Goal: Transaction & Acquisition: Purchase product/service

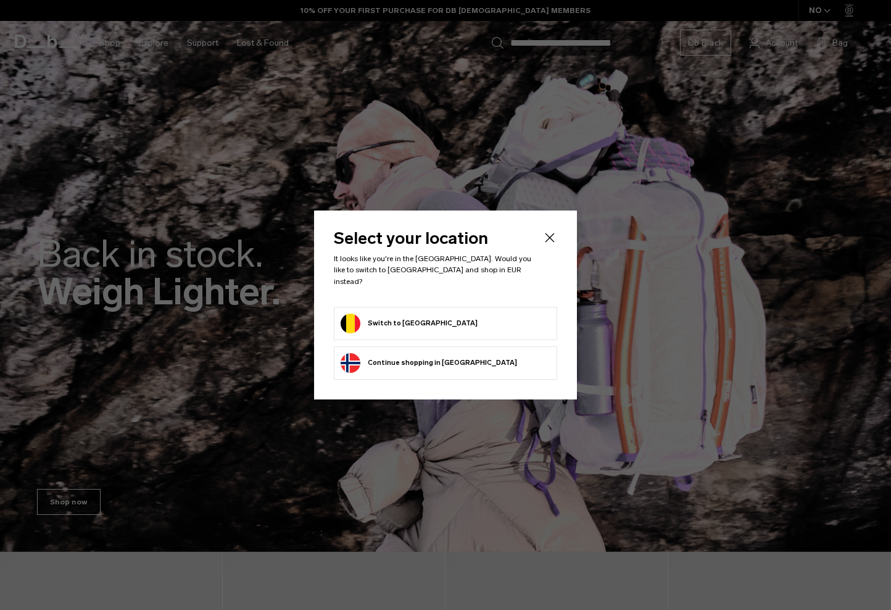
click at [410, 318] on button "Switch to Belgium" at bounding box center [409, 323] width 137 height 20
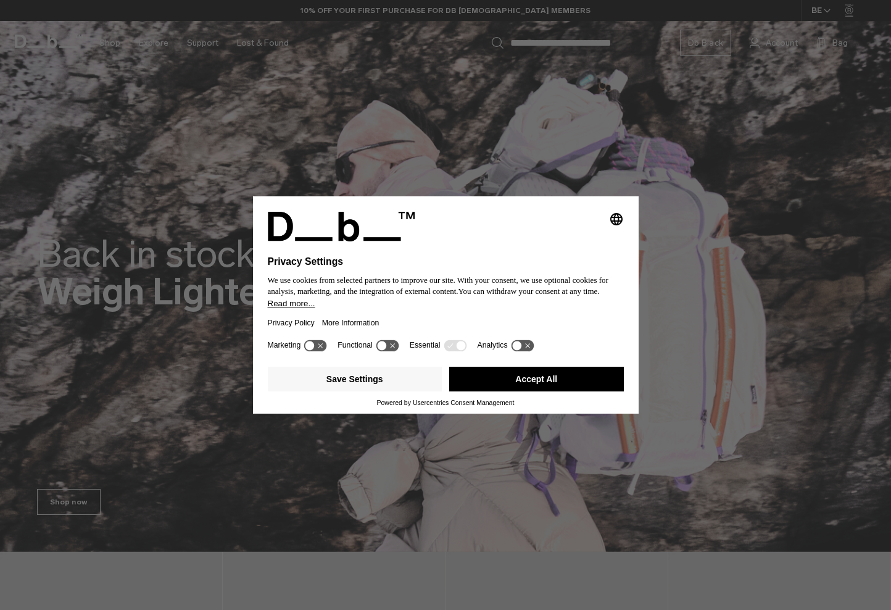
click at [492, 376] on button "Accept All" at bounding box center [536, 378] width 175 height 25
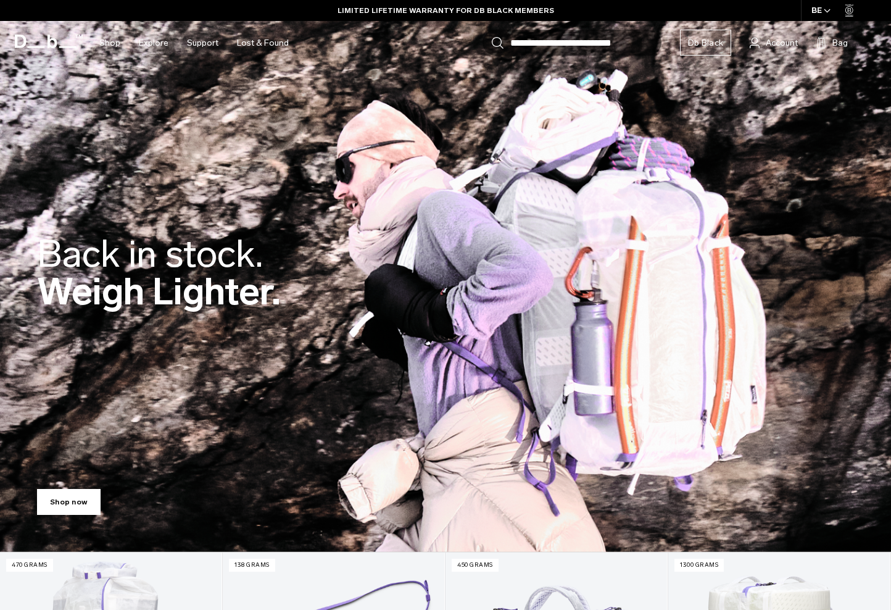
click at [70, 503] on link "Shop now" at bounding box center [69, 502] width 64 height 26
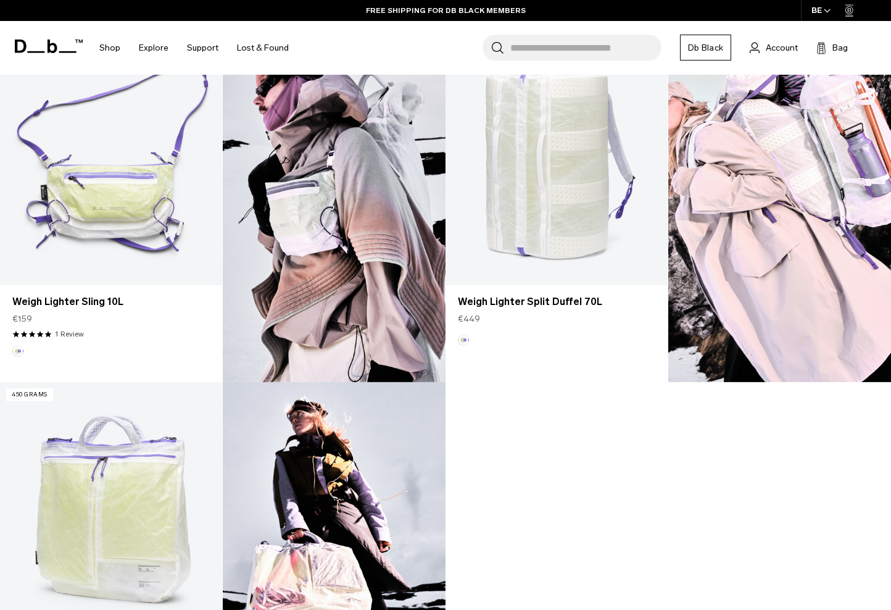
scroll to position [685, 0]
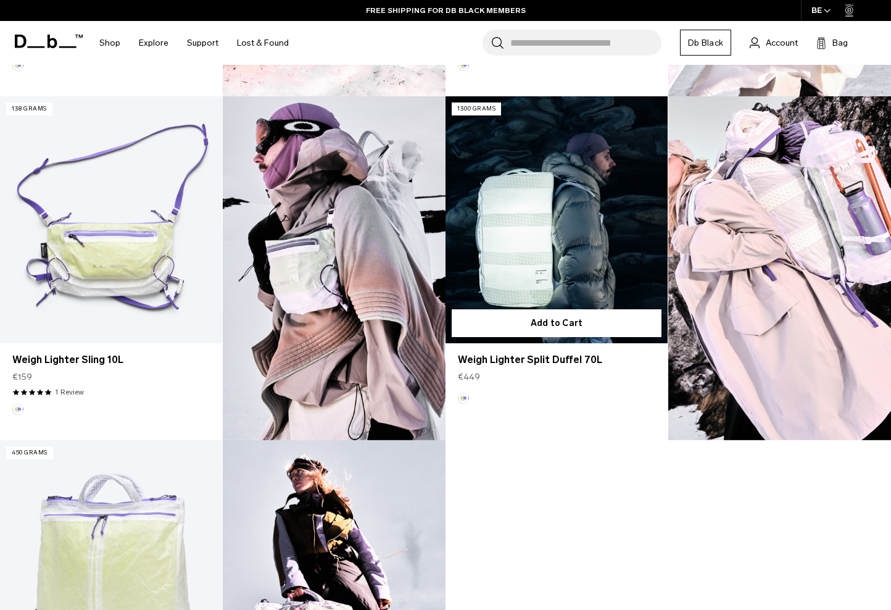
click at [529, 229] on link "Weigh Lighter Split Duffel 70L" at bounding box center [556, 219] width 222 height 247
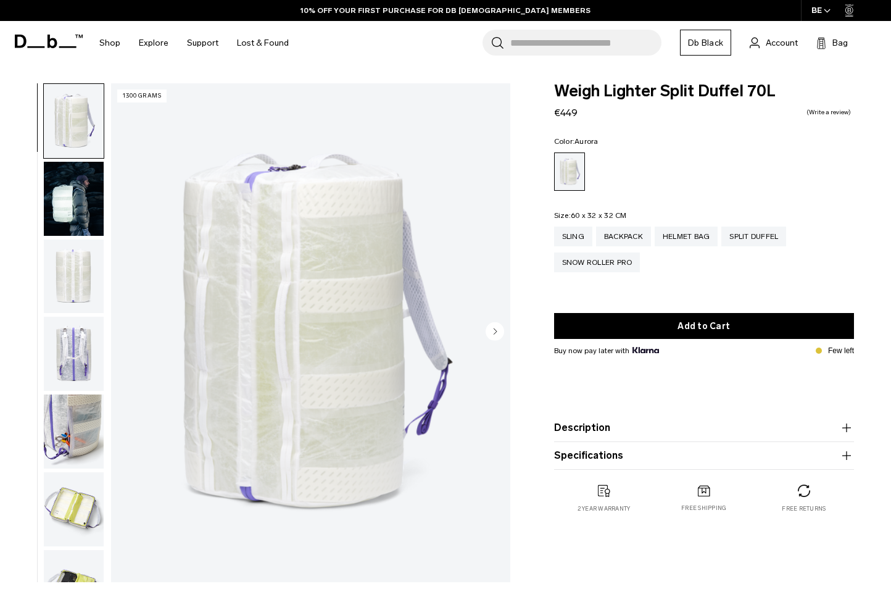
click at [495, 333] on icon "Next slide" at bounding box center [495, 331] width 3 height 6
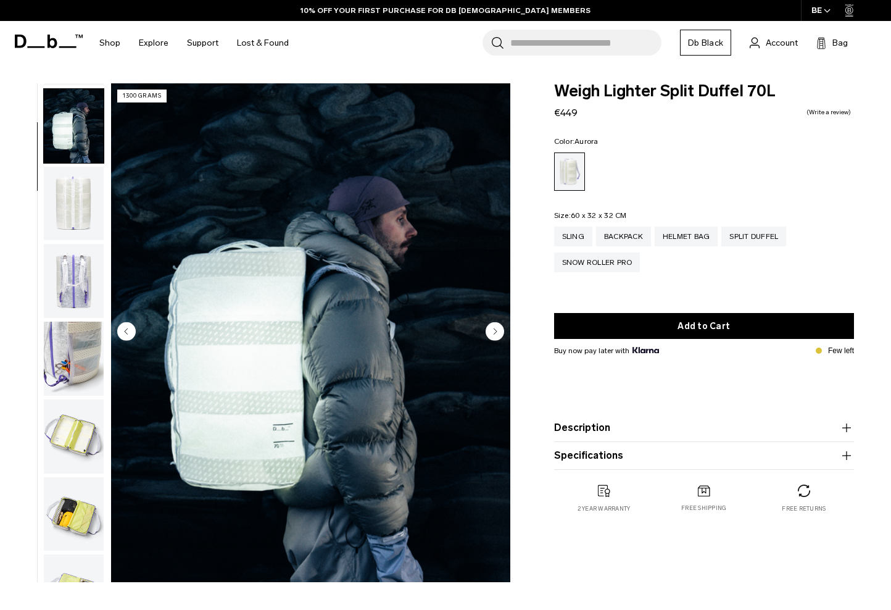
scroll to position [78, 0]
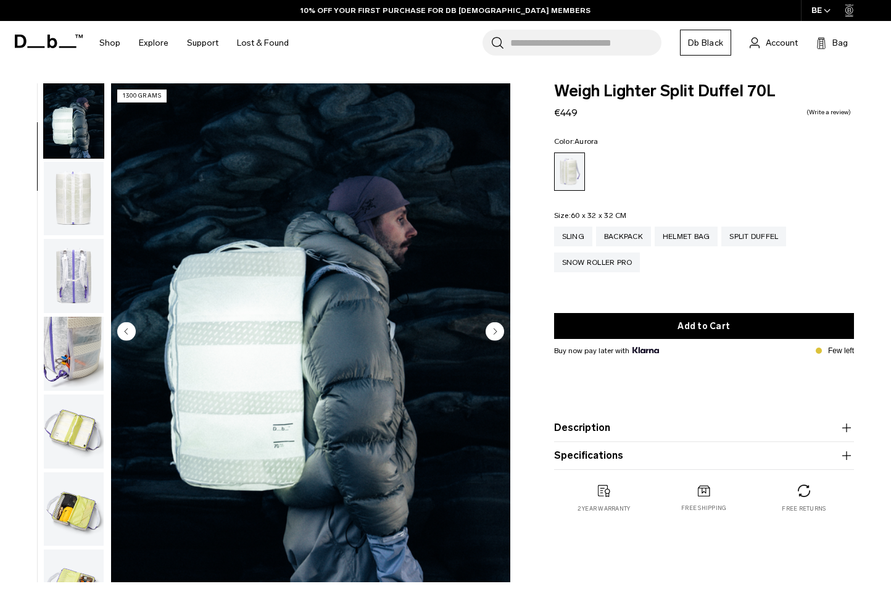
click at [495, 333] on icon "Next slide" at bounding box center [495, 331] width 3 height 6
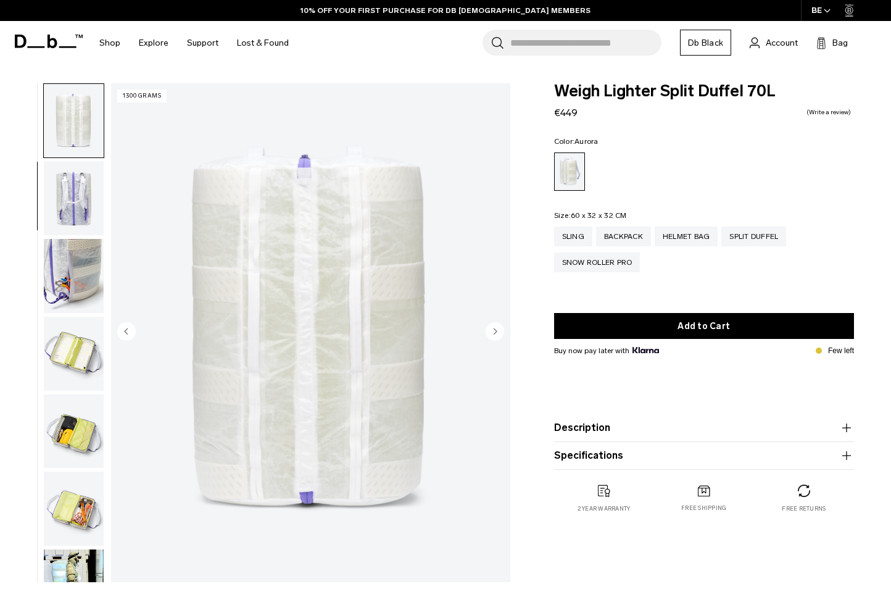
click at [495, 333] on icon "Next slide" at bounding box center [495, 331] width 3 height 6
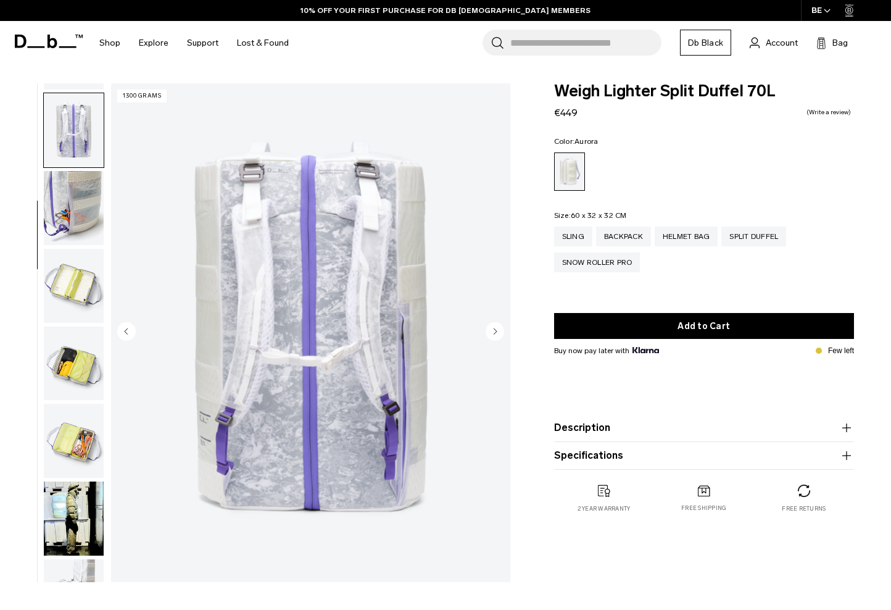
scroll to position [233, 0]
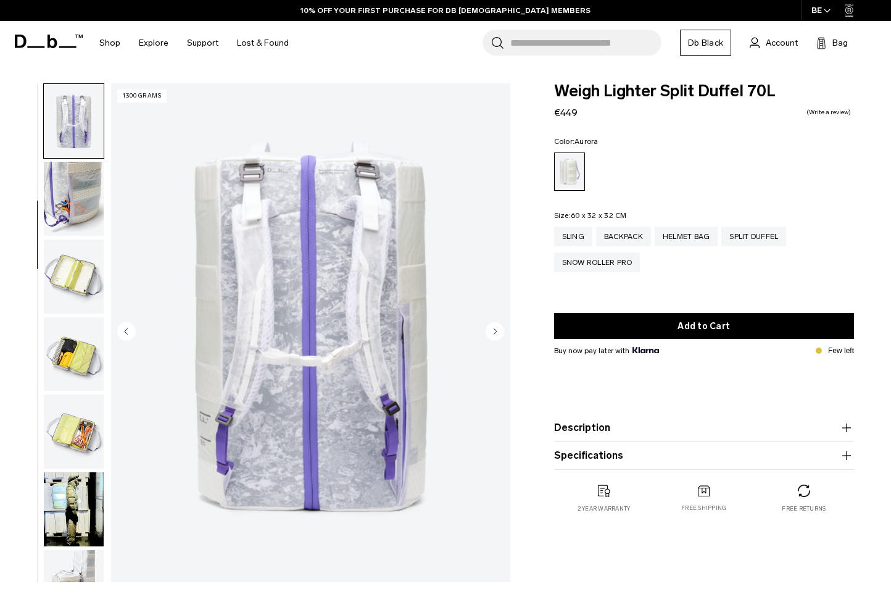
click at [495, 333] on icon "Next slide" at bounding box center [495, 331] width 3 height 6
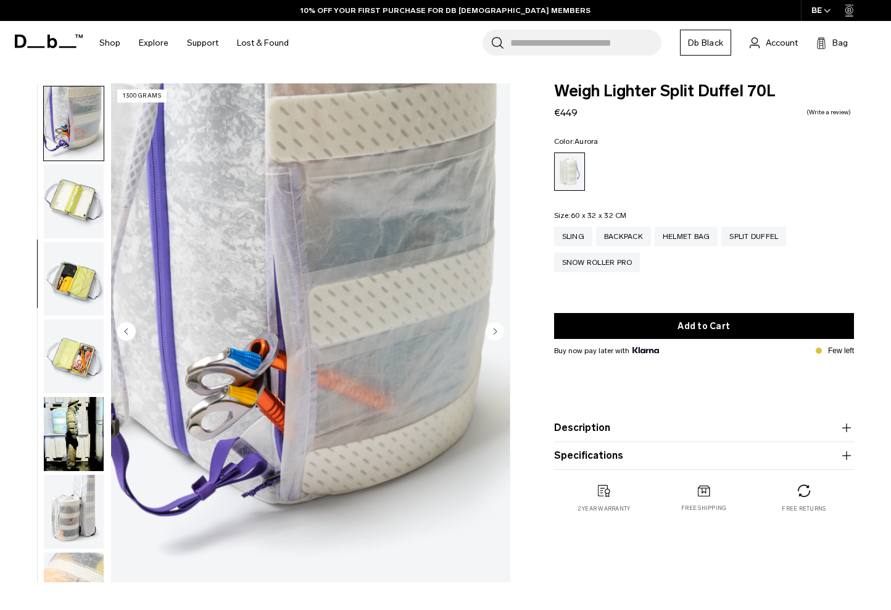
scroll to position [310, 0]
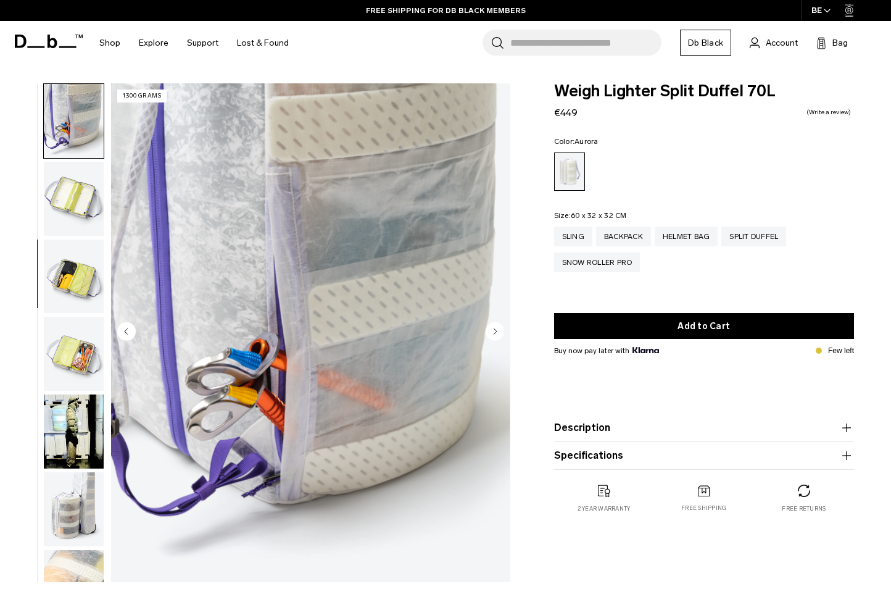
click at [495, 333] on icon "Next slide" at bounding box center [495, 331] width 3 height 6
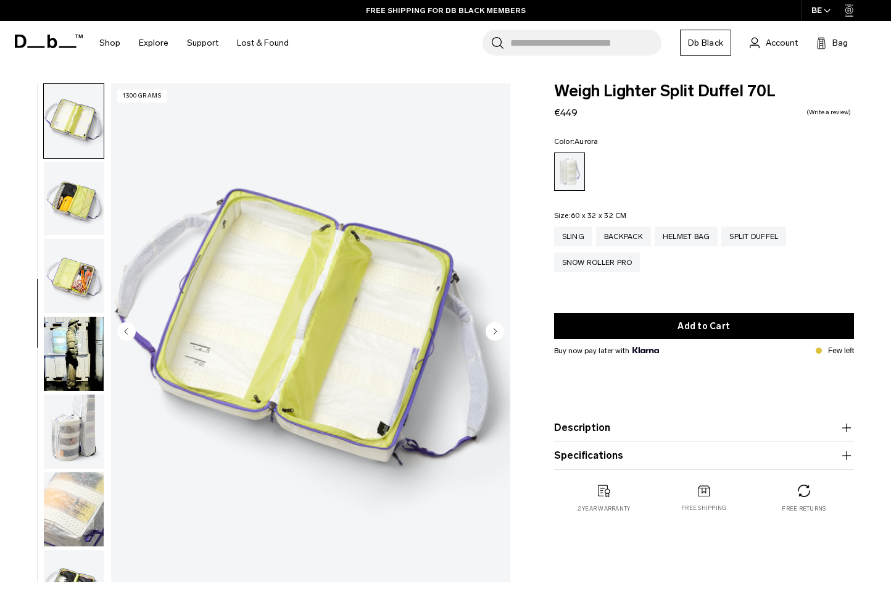
click at [495, 333] on icon "Next slide" at bounding box center [495, 331] width 3 height 6
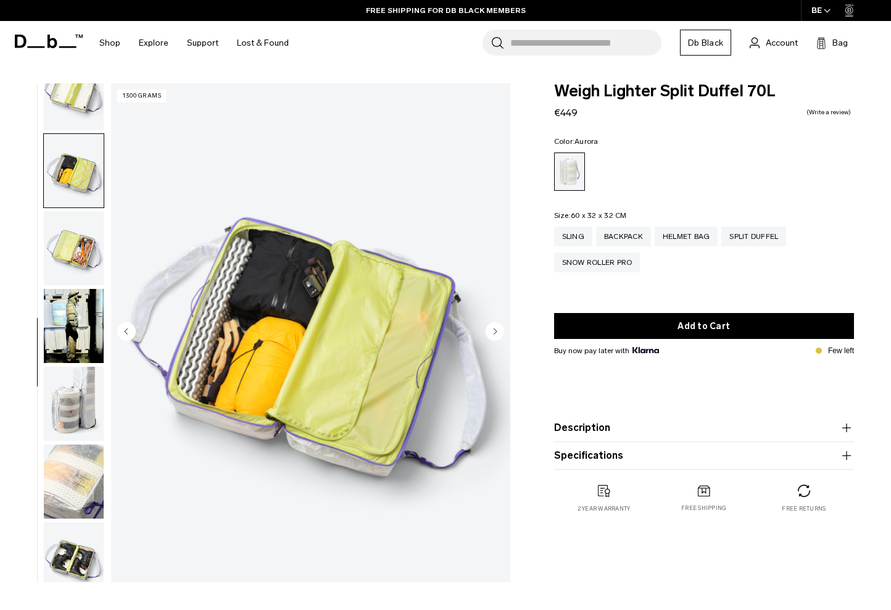
scroll to position [430, 0]
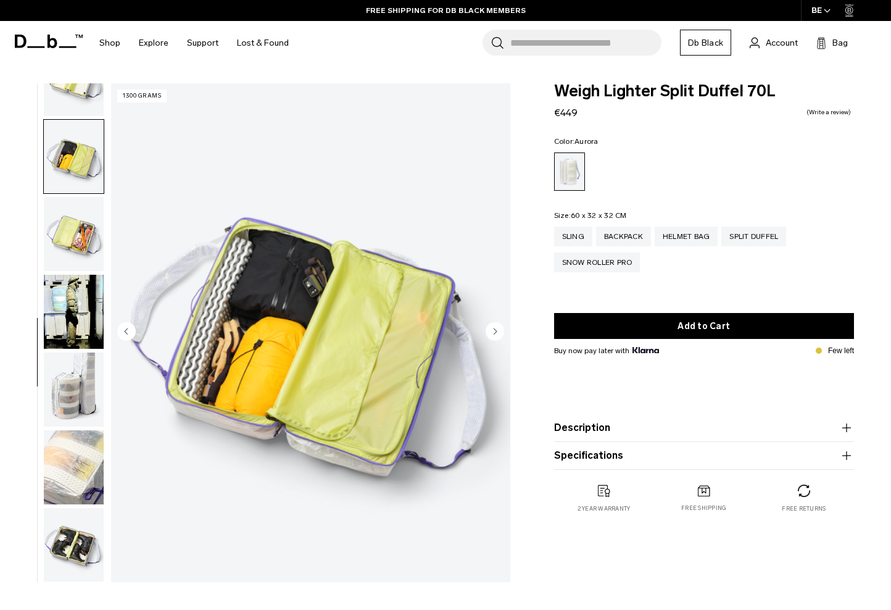
click at [495, 333] on icon "Next slide" at bounding box center [495, 331] width 3 height 6
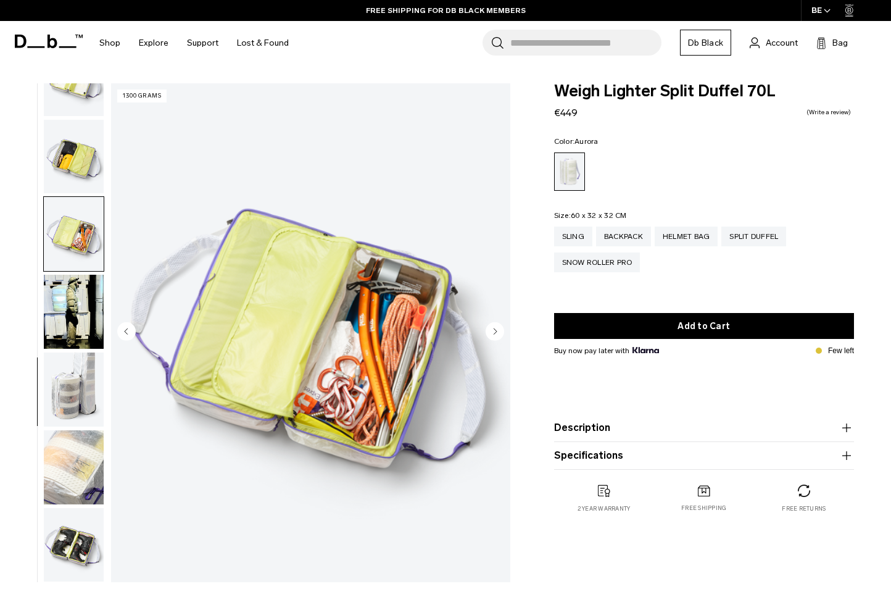
click at [495, 333] on icon "Next slide" at bounding box center [495, 331] width 3 height 6
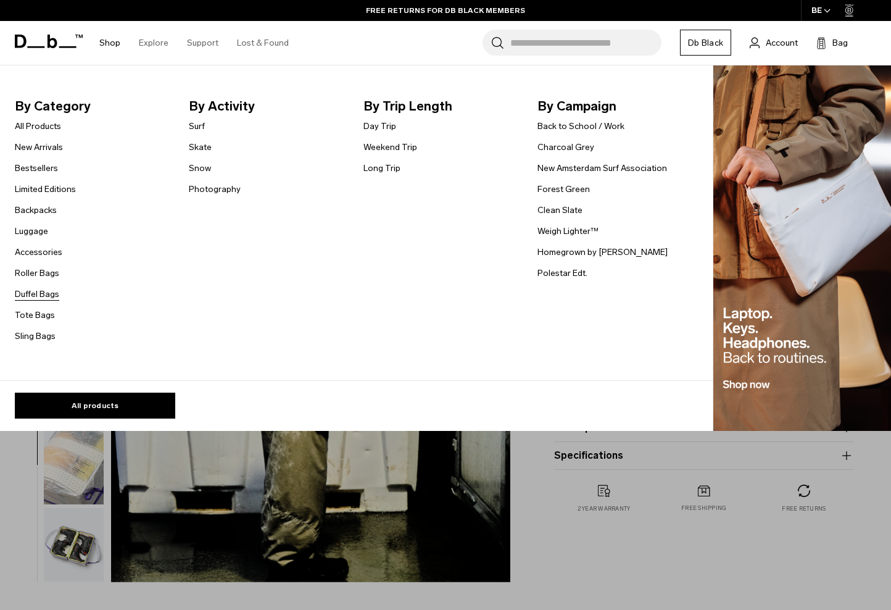
click at [35, 294] on link "Duffel Bags" at bounding box center [37, 293] width 44 height 13
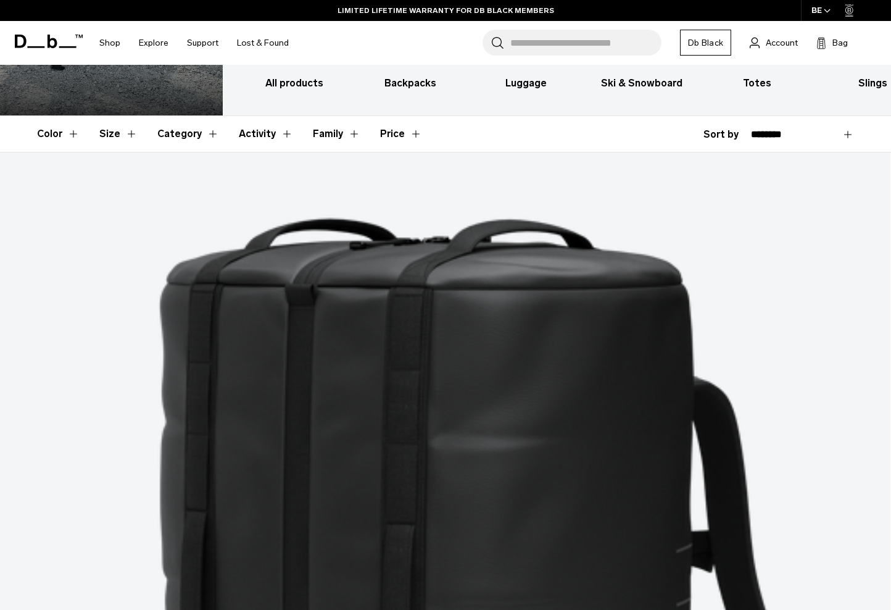
scroll to position [154, 0]
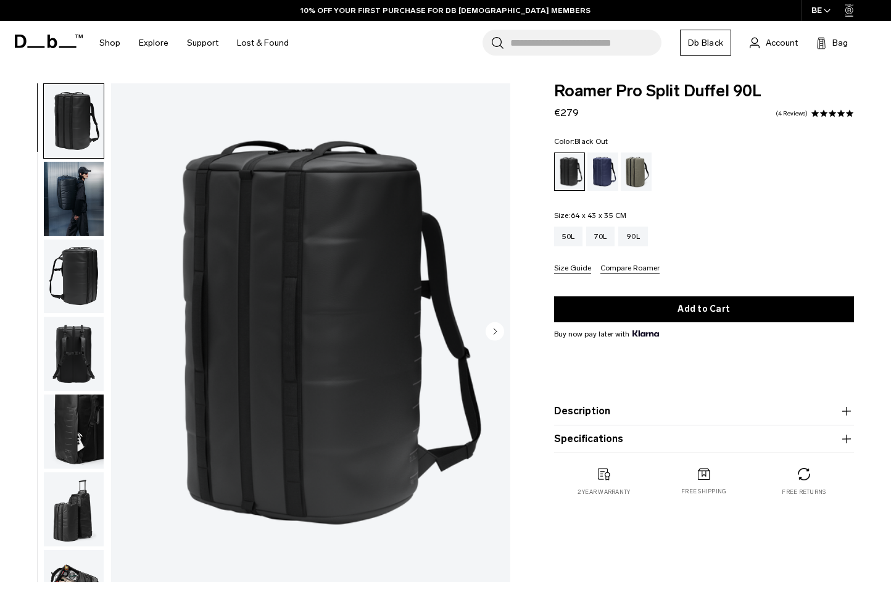
click at [496, 332] on circle "Next slide" at bounding box center [495, 331] width 19 height 19
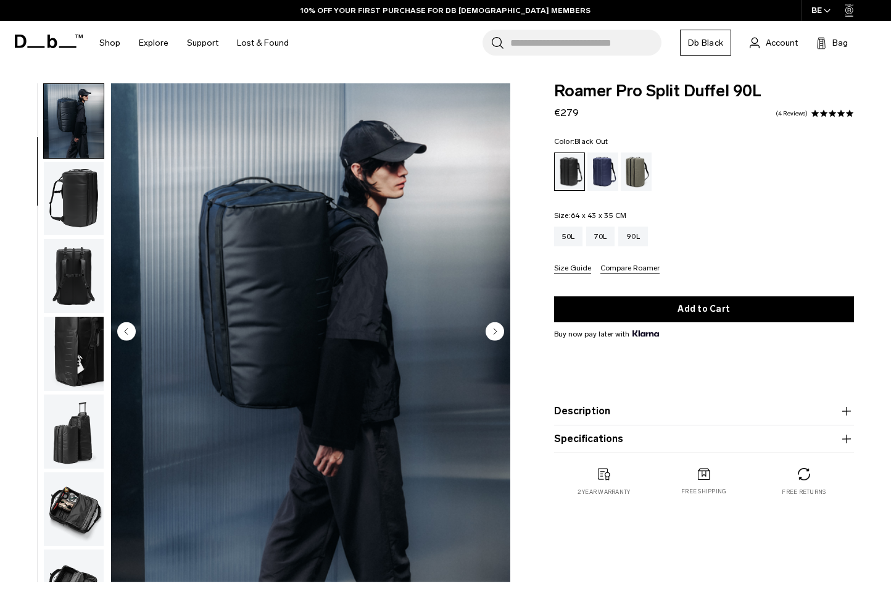
click at [496, 332] on circle "Next slide" at bounding box center [495, 331] width 19 height 19
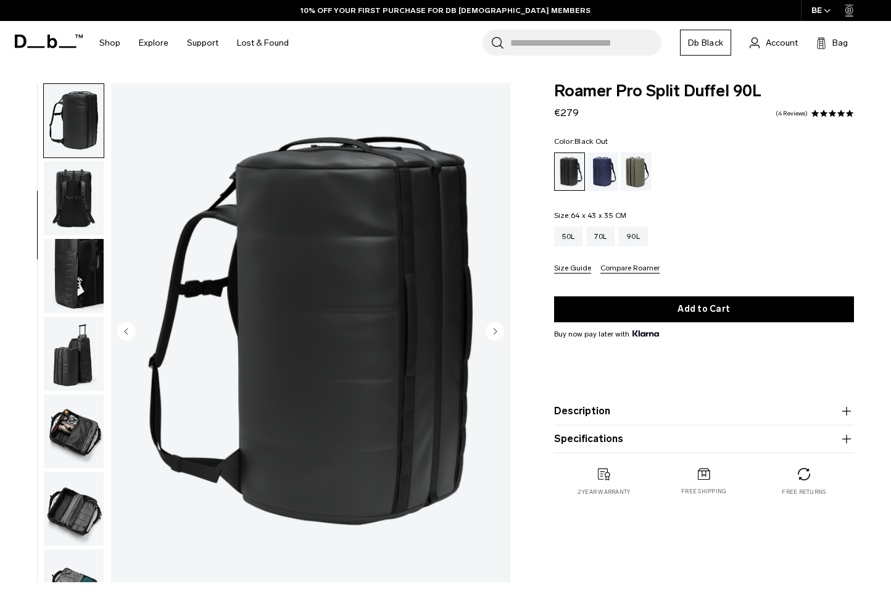
click at [496, 332] on circle "Next slide" at bounding box center [495, 331] width 19 height 19
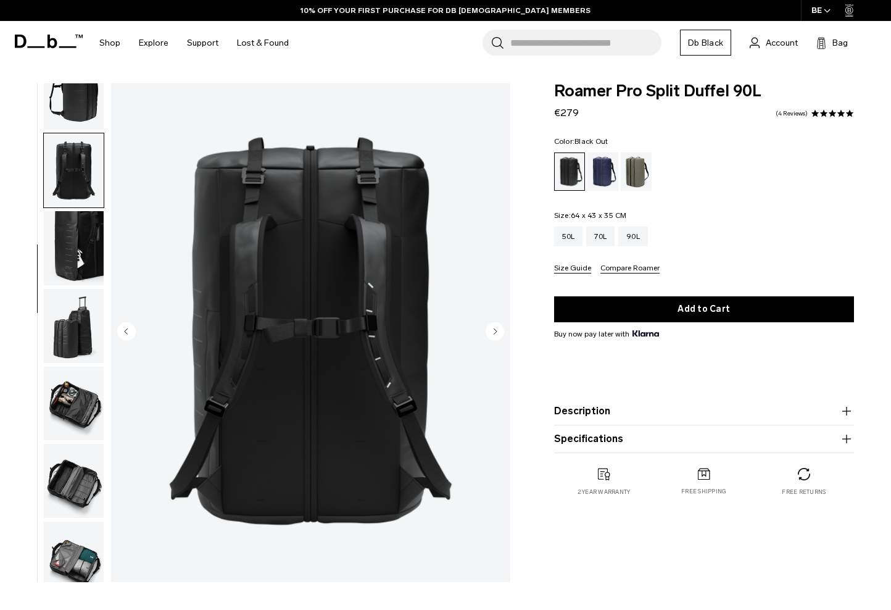
scroll to position [197, 0]
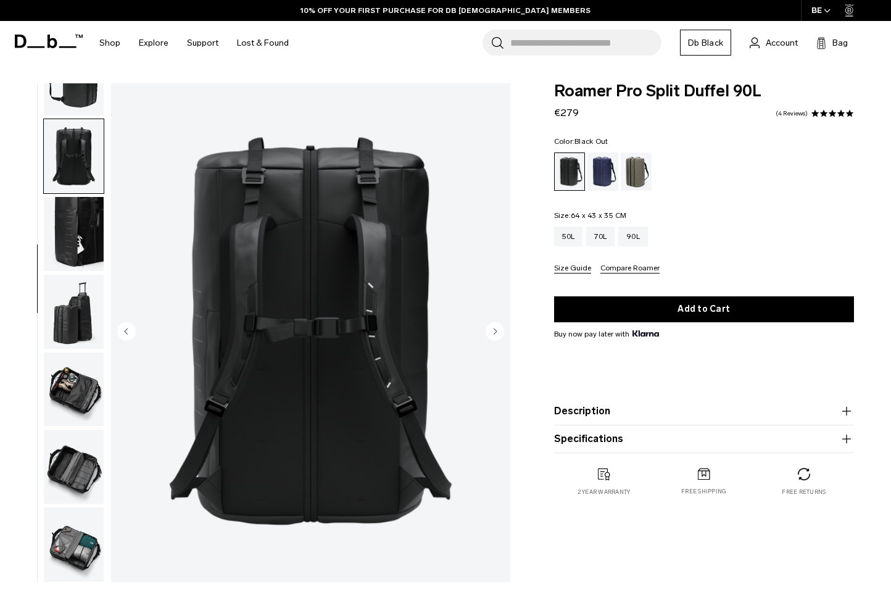
click at [496, 332] on circle "Next slide" at bounding box center [495, 331] width 19 height 19
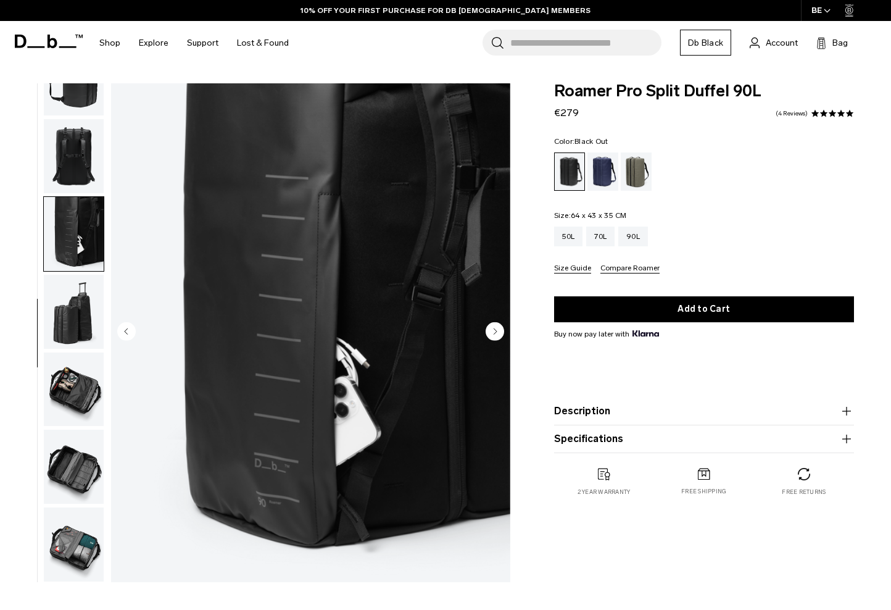
click at [496, 332] on circle "Next slide" at bounding box center [495, 331] width 19 height 19
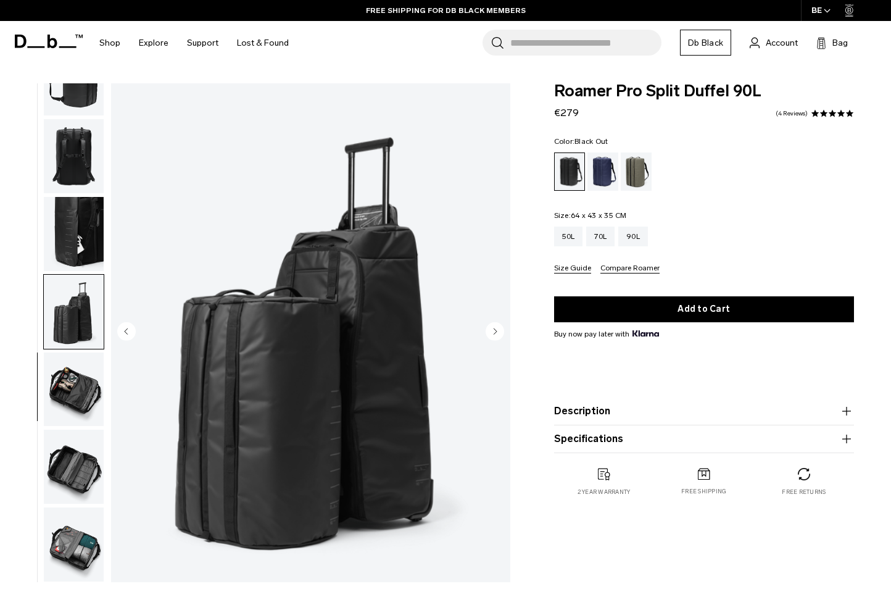
click at [496, 332] on circle "Next slide" at bounding box center [495, 331] width 19 height 19
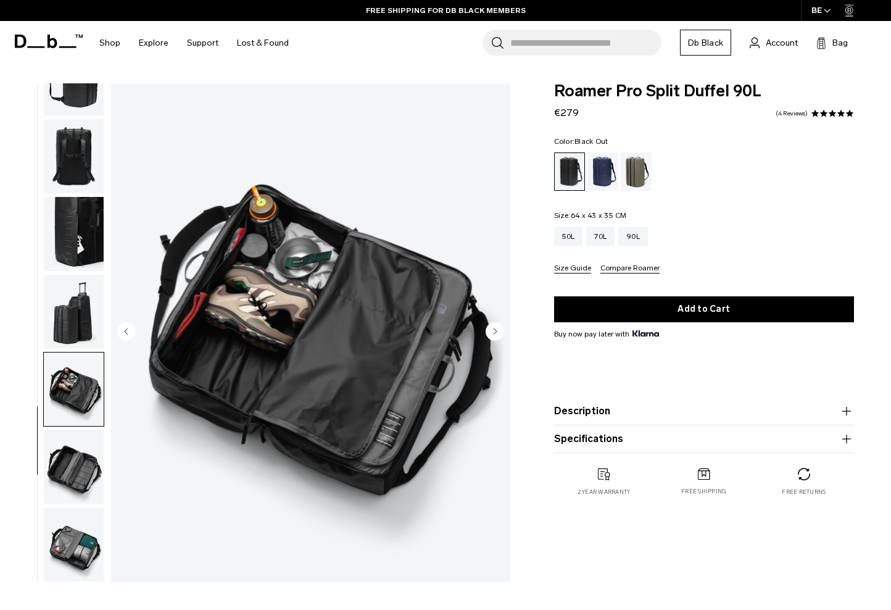
click at [496, 332] on circle "Next slide" at bounding box center [495, 331] width 19 height 19
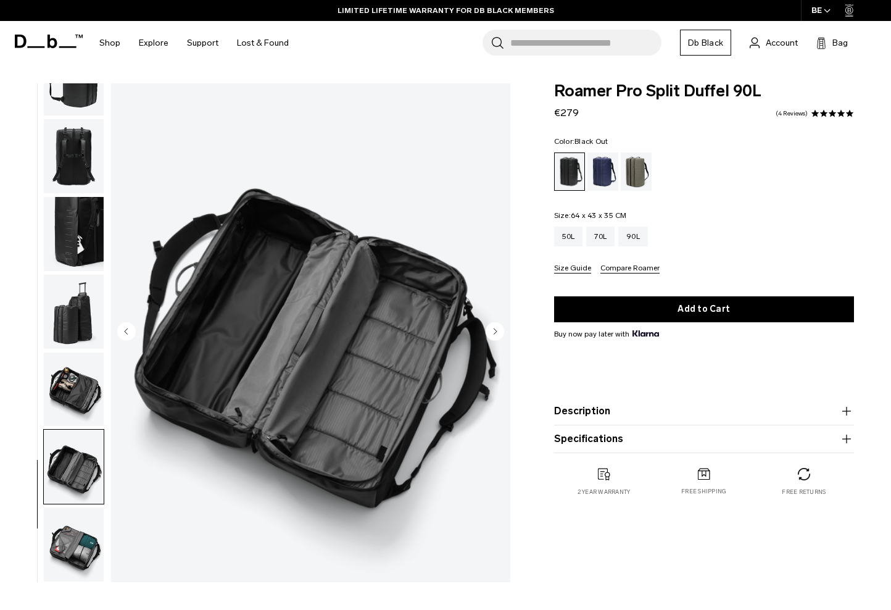
click at [71, 540] on img "button" at bounding box center [74, 544] width 60 height 74
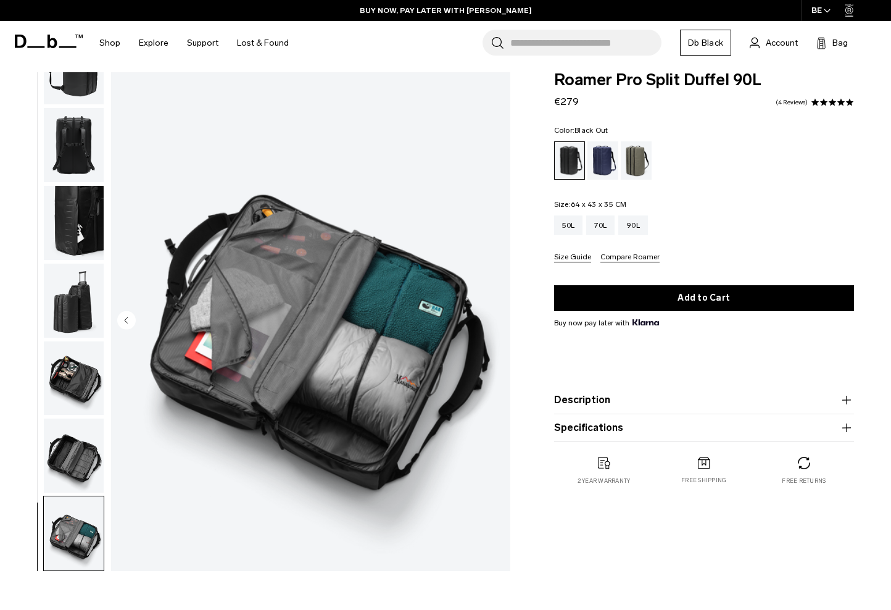
scroll to position [0, 0]
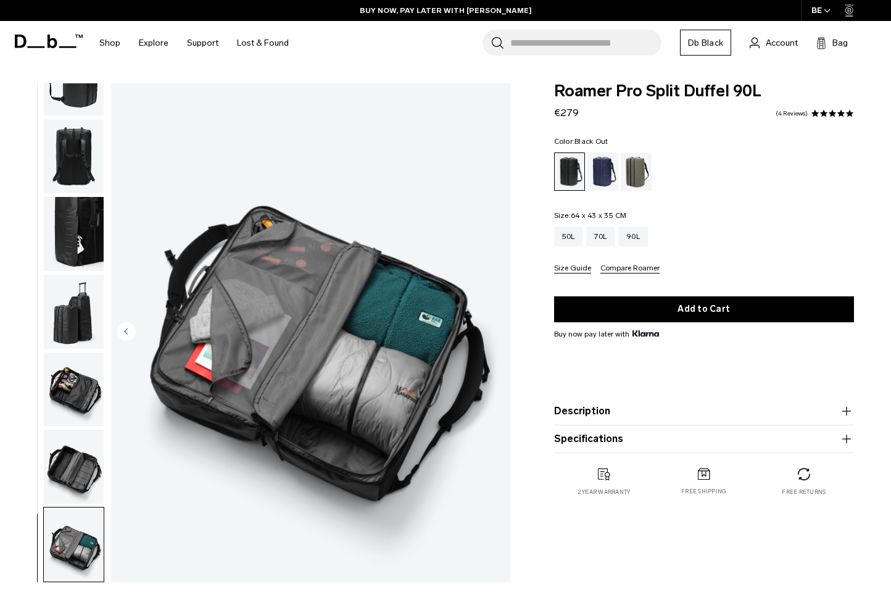
click at [72, 336] on img "button" at bounding box center [74, 312] width 60 height 74
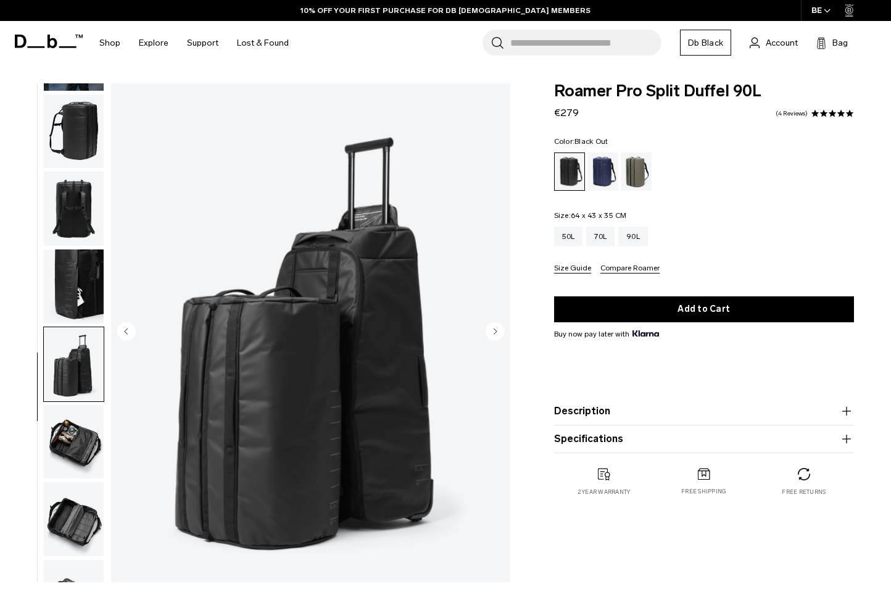
click at [73, 297] on img "button" at bounding box center [74, 286] width 60 height 74
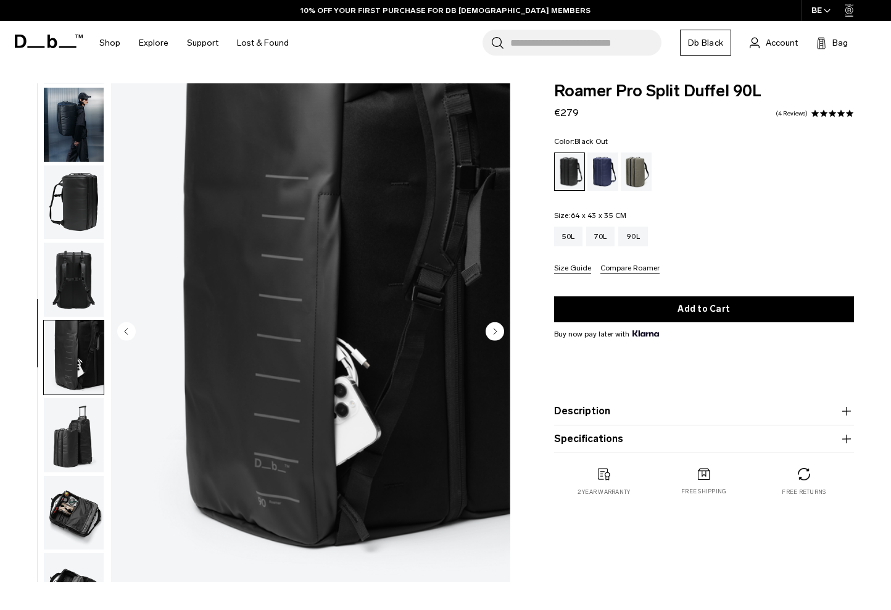
click at [74, 96] on img "button" at bounding box center [74, 125] width 60 height 74
